Goal: Information Seeking & Learning: Learn about a topic

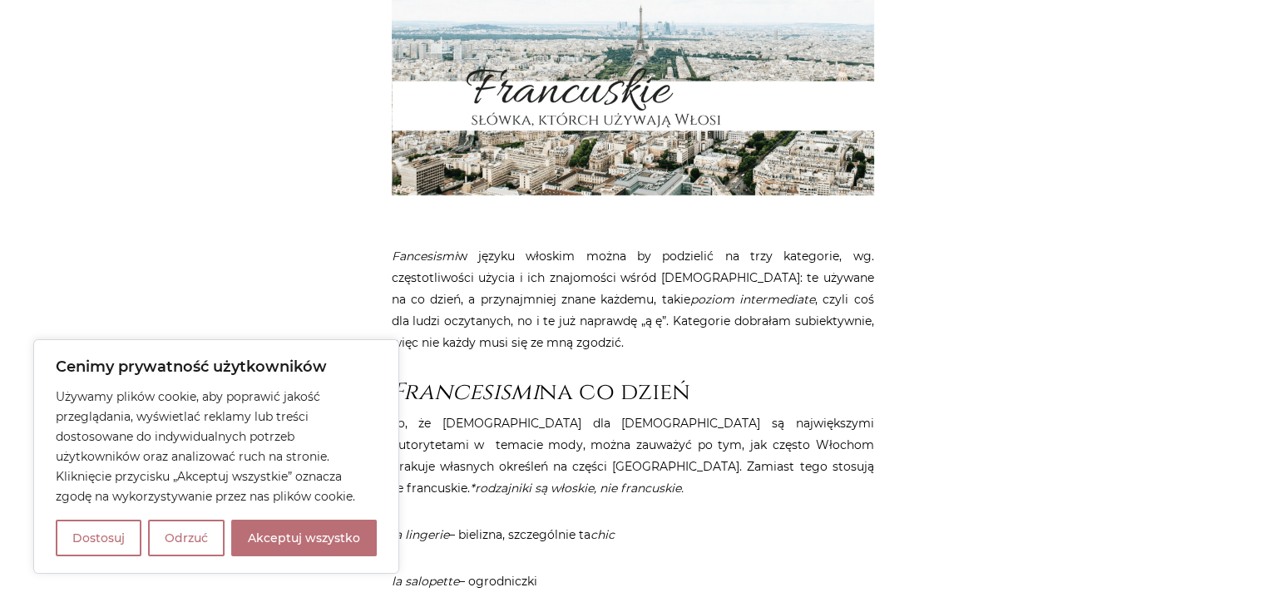
scroll to position [749, 0]
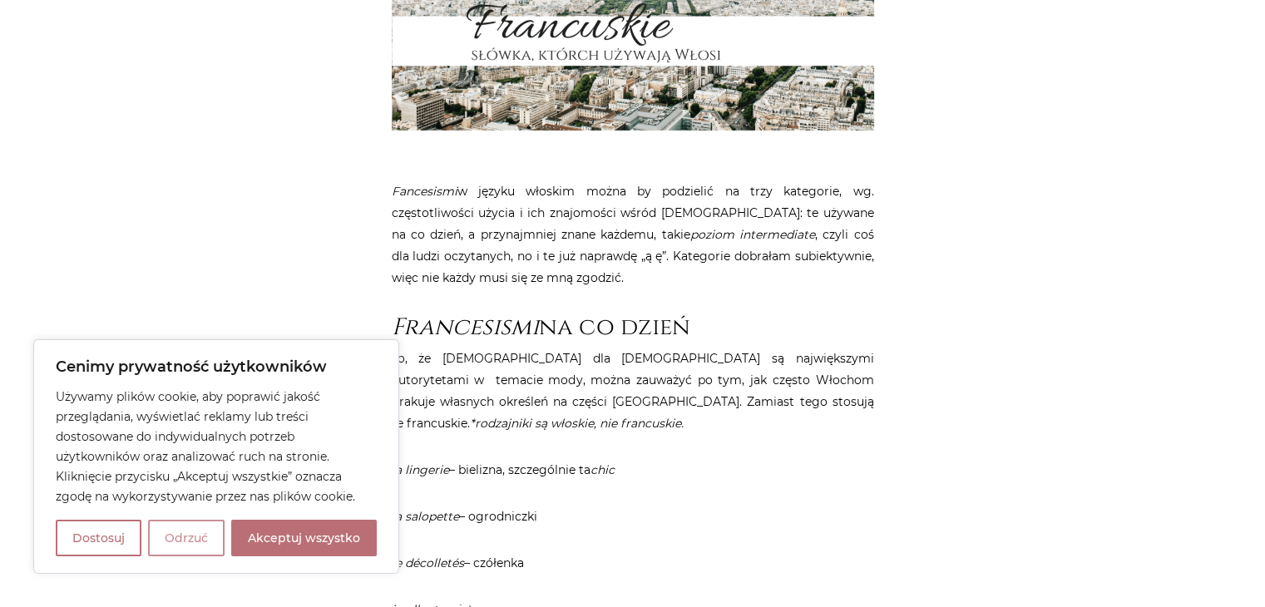
click at [201, 536] on button "Odrzuć" at bounding box center [186, 538] width 77 height 37
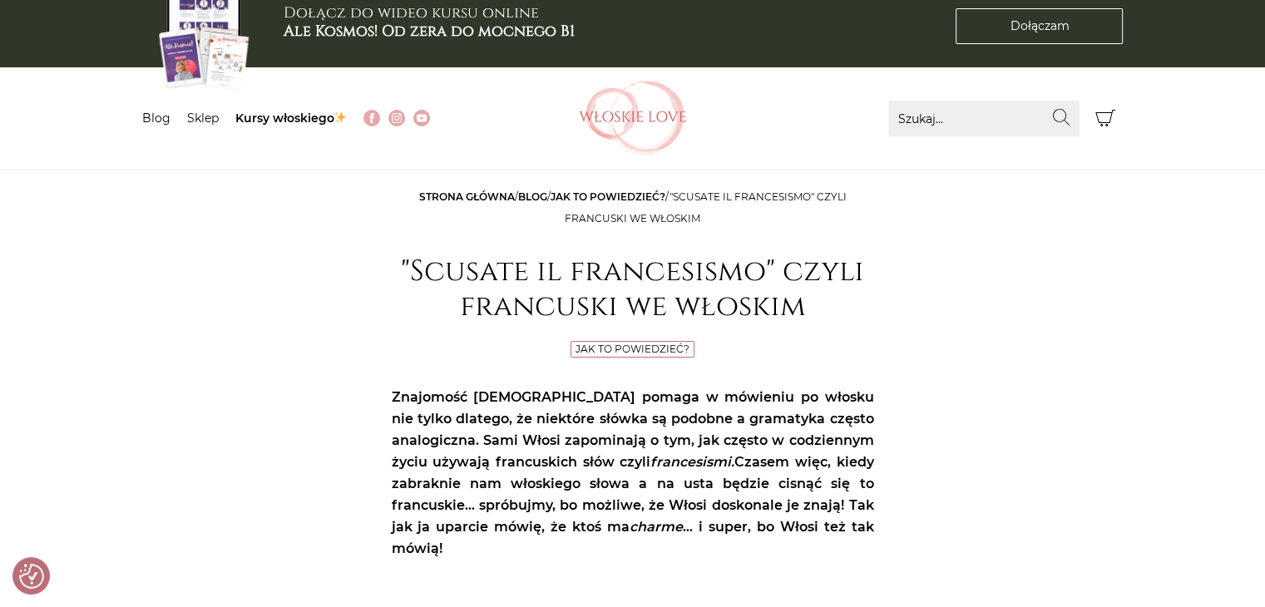
scroll to position [0, 0]
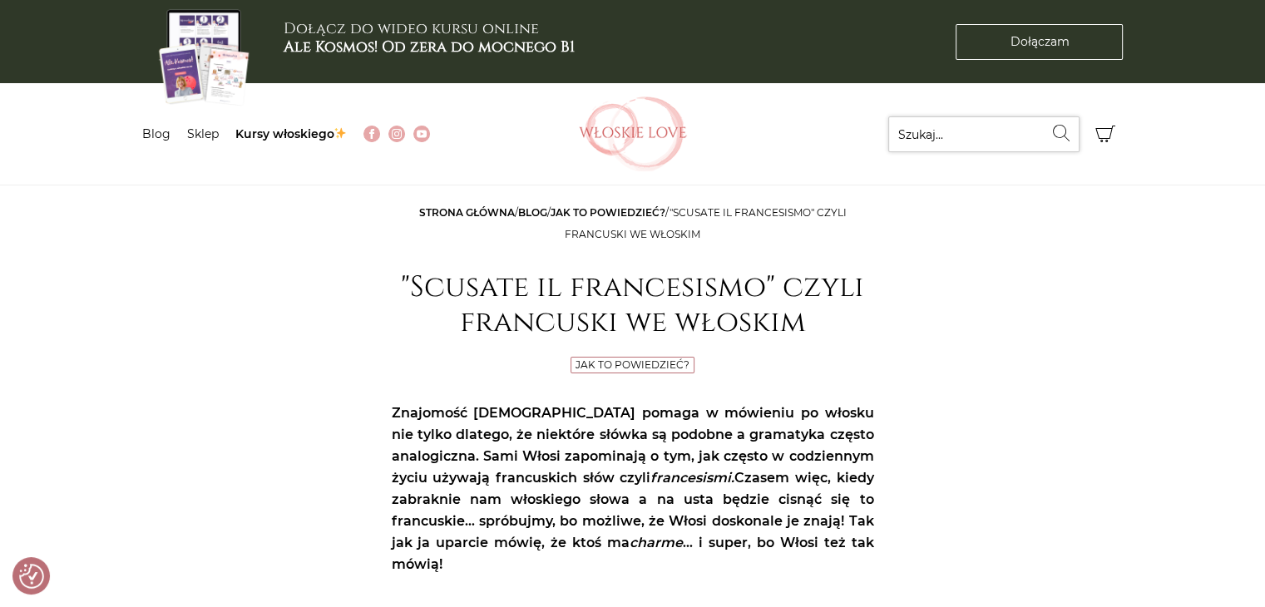
click at [918, 137] on input "Szukaj..." at bounding box center [984, 134] width 191 height 36
type input "francuski"
click at [1044, 116] on button "Wyszukaj" at bounding box center [1062, 132] width 36 height 33
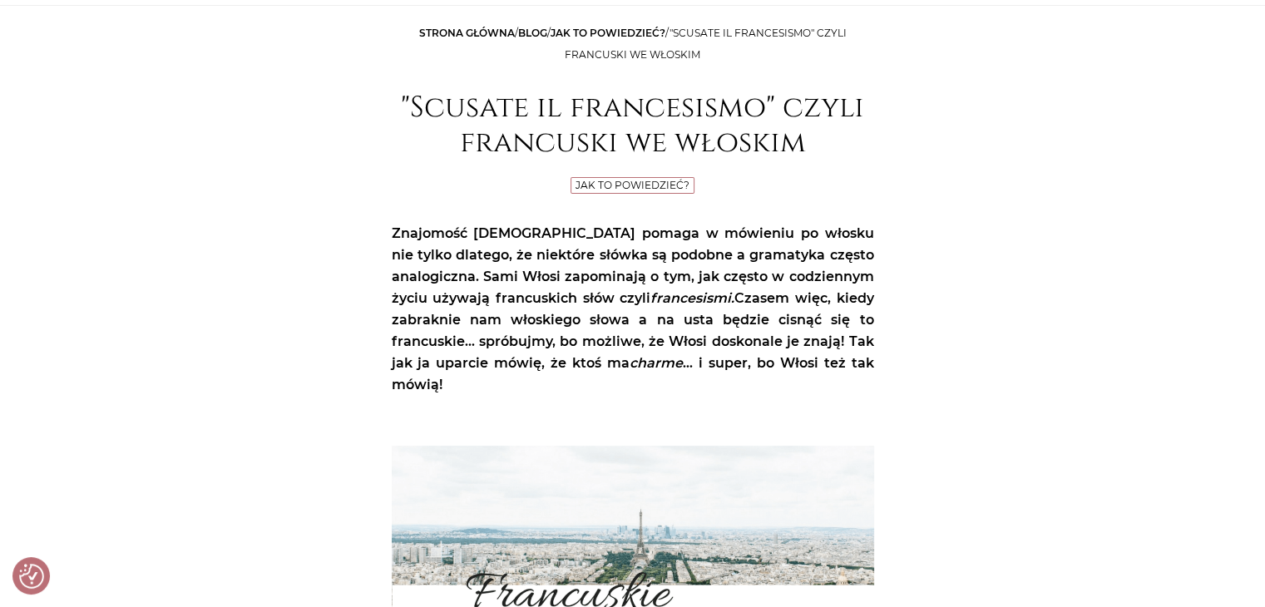
scroll to position [83, 0]
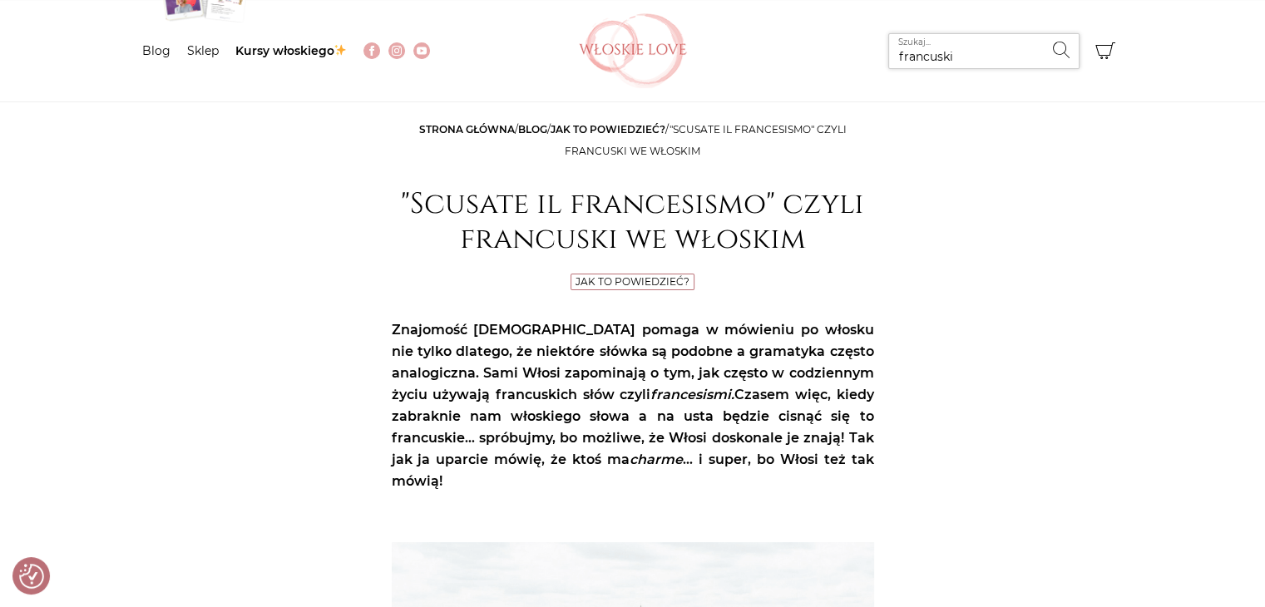
click at [958, 53] on input "francuski" at bounding box center [984, 51] width 191 height 36
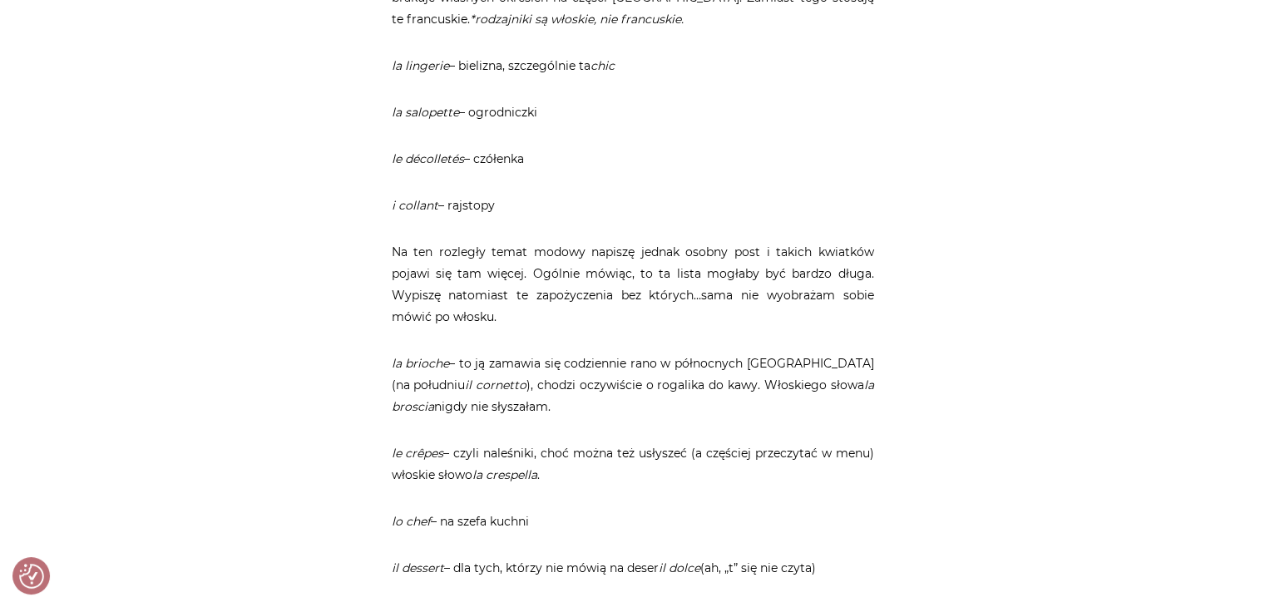
scroll to position [1248, 0]
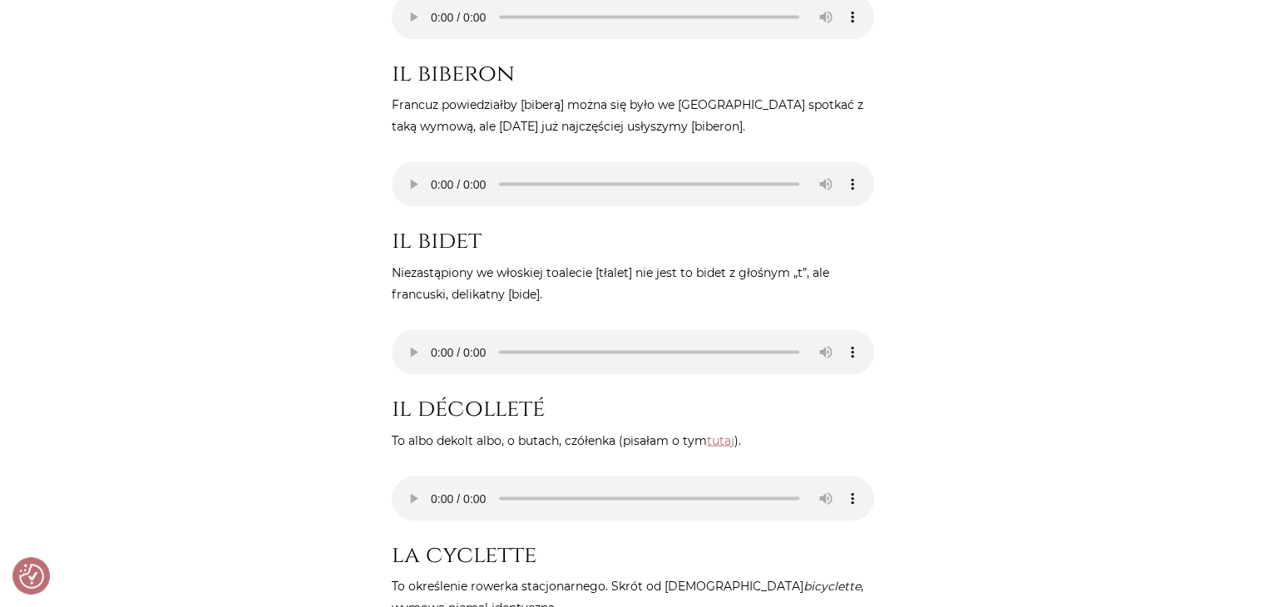
scroll to position [3494, 0]
